Goal: Task Accomplishment & Management: Manage account settings

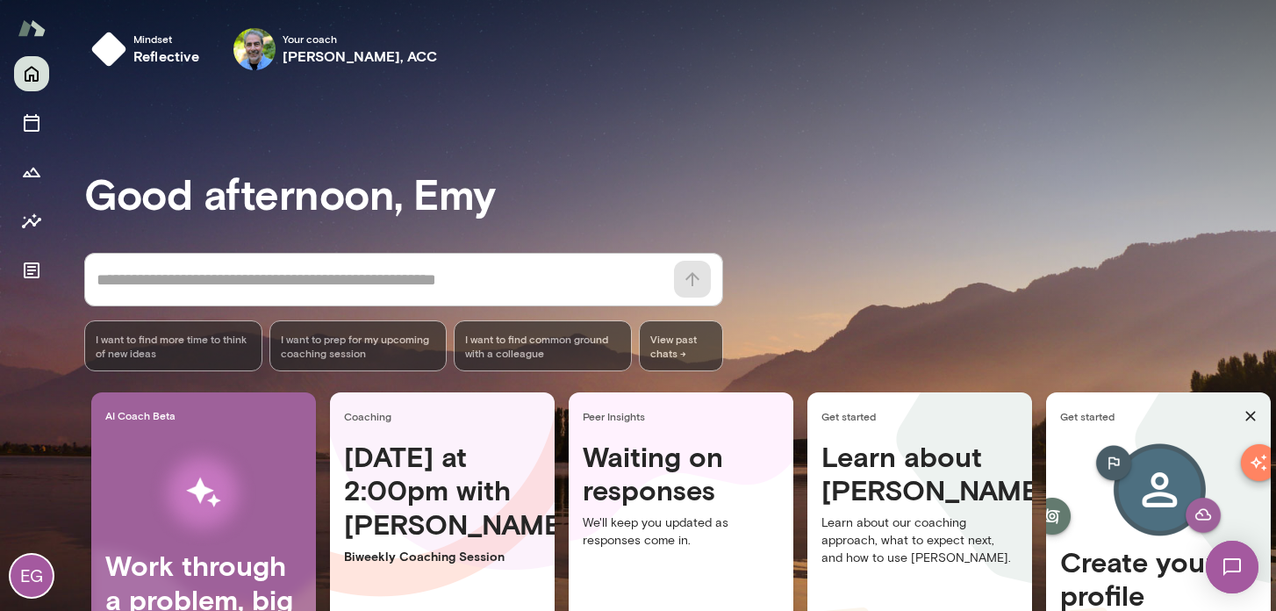
drag, startPoint x: 1268, startPoint y: 211, endPoint x: 1241, endPoint y: 315, distance: 107.9
click at [1265, 310] on div at bounding box center [638, 203] width 1276 height 407
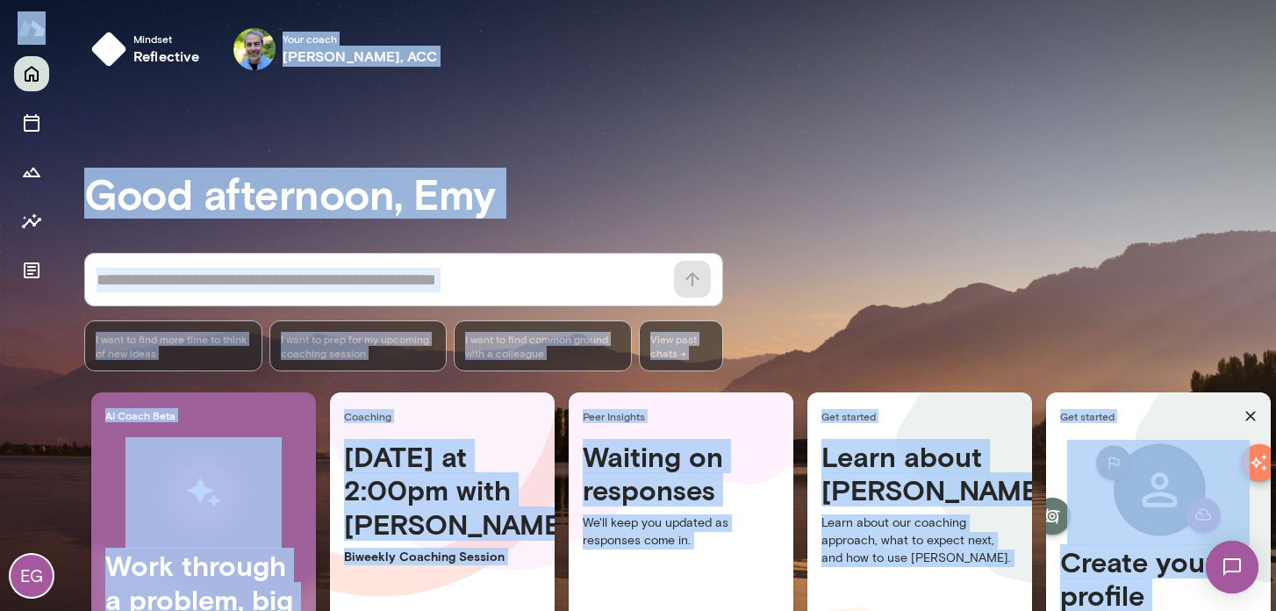
drag, startPoint x: 1266, startPoint y: 387, endPoint x: 1276, endPoint y: 446, distance: 59.6
click at [1275, 0] on html "EG Mindset reflective Your coach [PERSON_NAME], ACC Your coach [PERSON_NAME] af…" at bounding box center [638, 0] width 1276 height 0
drag, startPoint x: 1262, startPoint y: 413, endPoint x: 1271, endPoint y: 460, distance: 47.5
click at [1271, 460] on main "Mindset reflective Your coach [PERSON_NAME], ACC Your coach [PERSON_NAME] after…" at bounding box center [669, 305] width 1213 height 611
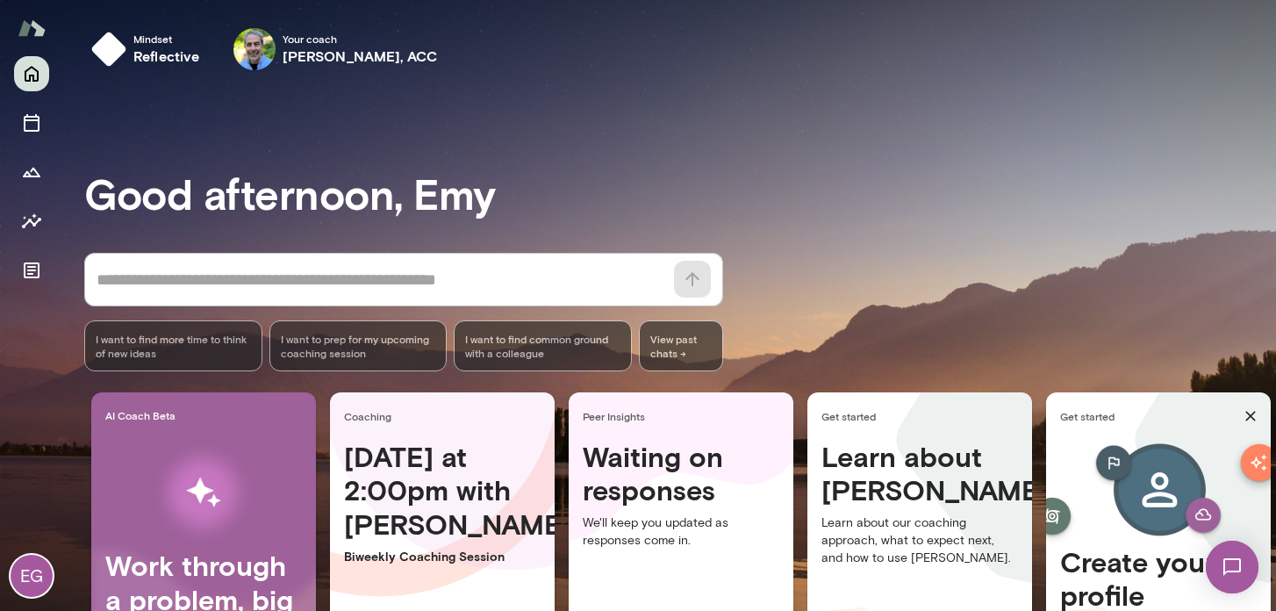
click at [969, 328] on div "* ​ ​ I want to find more time to think of new ideas I want to prep for my upco…" at bounding box center [680, 312] width 1192 height 118
drag, startPoint x: 1268, startPoint y: 314, endPoint x: 1263, endPoint y: 336, distance: 22.6
click at [1267, 334] on div at bounding box center [638, 203] width 1276 height 407
click at [700, 134] on div "Good afternoon, Emy * ​ ​ I want to find more time to think of new ideas I want…" at bounding box center [680, 437] width 1192 height 664
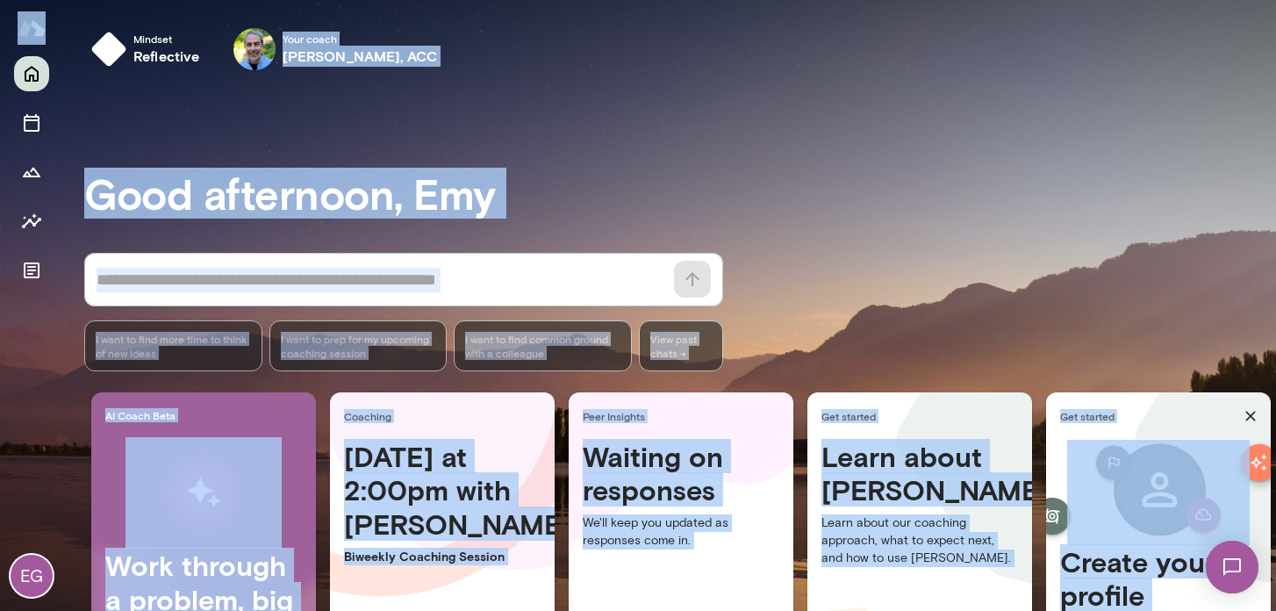
drag, startPoint x: 1267, startPoint y: 197, endPoint x: 1277, endPoint y: 246, distance: 50.1
click at [1275, 0] on html "EG Mindset reflective Your coach [PERSON_NAME], ACC Your coach [PERSON_NAME] af…" at bounding box center [638, 0] width 1276 height 0
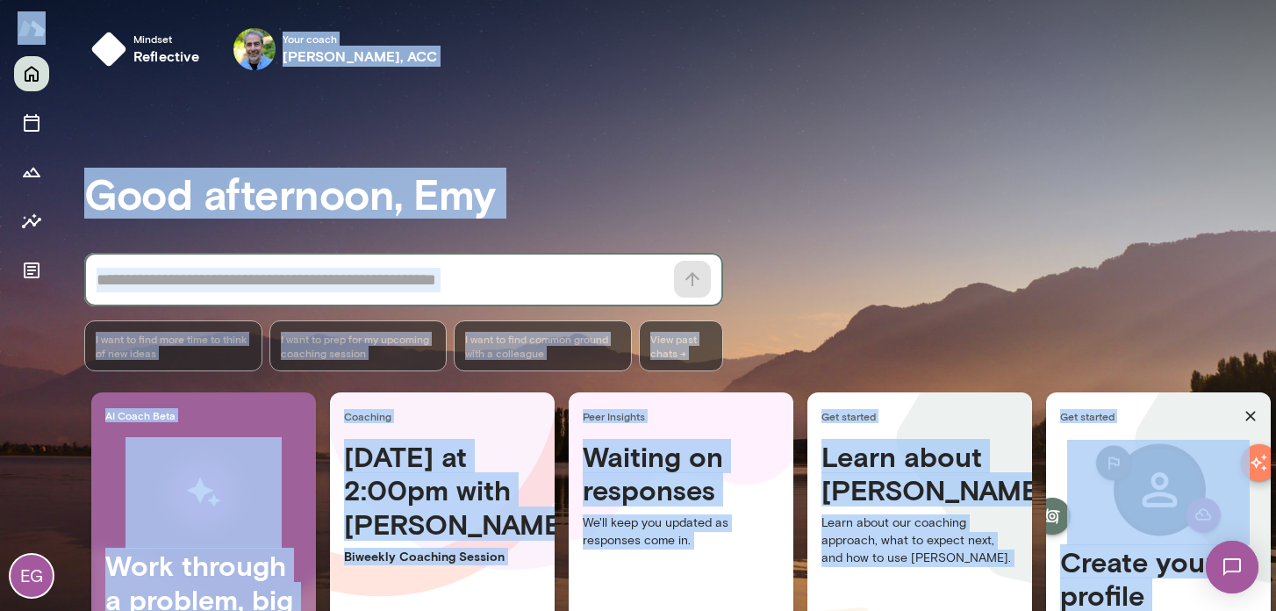
click at [220, 279] on textarea at bounding box center [380, 280] width 567 height 25
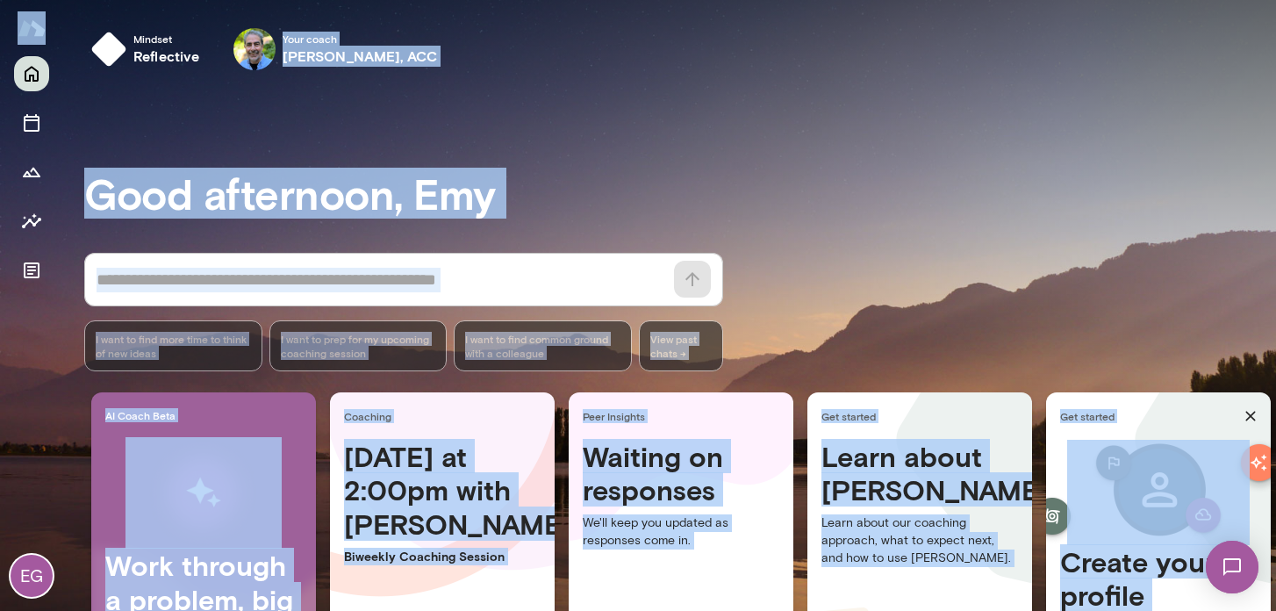
drag, startPoint x: 1268, startPoint y: 220, endPoint x: 1286, endPoint y: 326, distance: 107.6
click at [1275, 0] on html "EG Mindset reflective Your coach [PERSON_NAME], ACC Your coach [PERSON_NAME] af…" at bounding box center [638, 0] width 1276 height 0
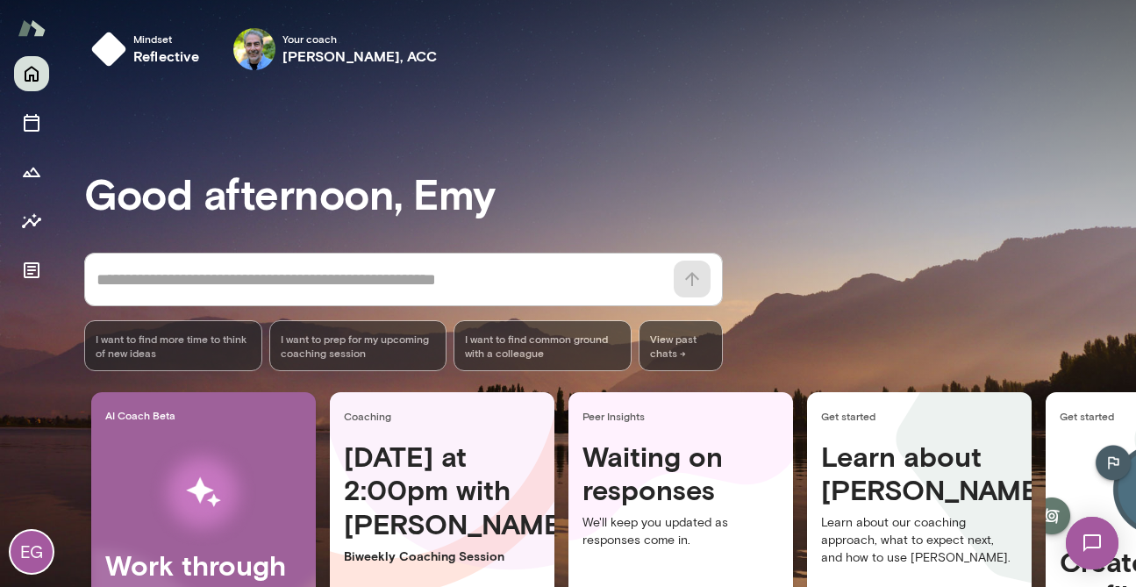
drag, startPoint x: 1123, startPoint y: 226, endPoint x: 1129, endPoint y: 264, distance: 38.2
click at [1130, 266] on div at bounding box center [568, 195] width 1136 height 391
